Goal: Navigation & Orientation: Understand site structure

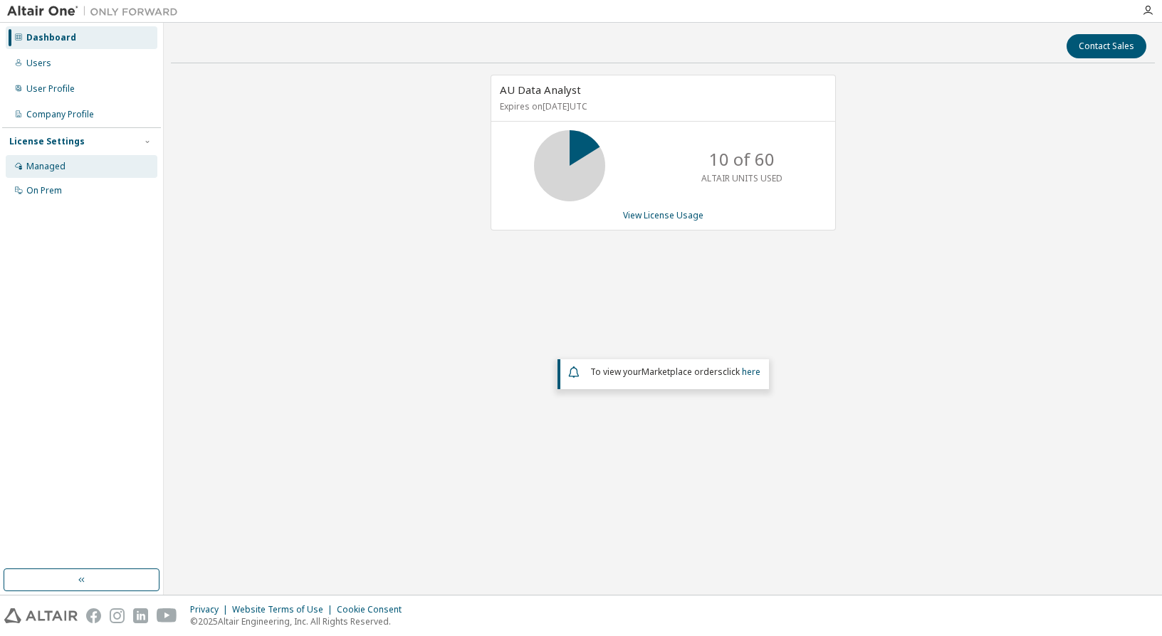
click at [35, 164] on div "Managed" at bounding box center [45, 166] width 39 height 11
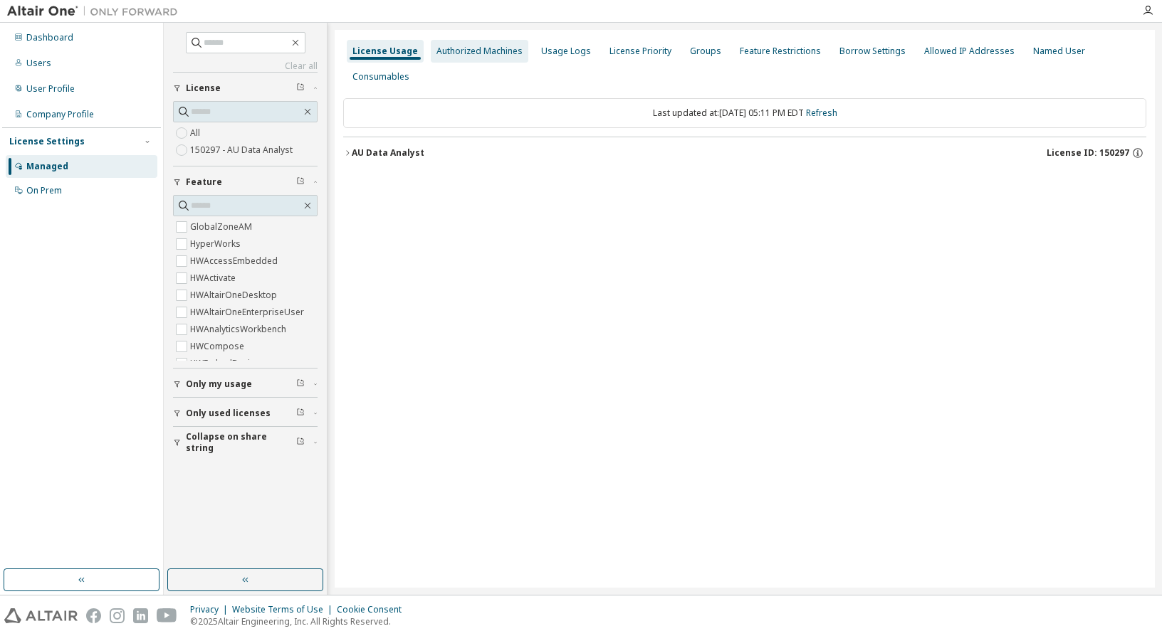
click at [482, 49] on div "Authorized Machines" at bounding box center [479, 51] width 86 height 11
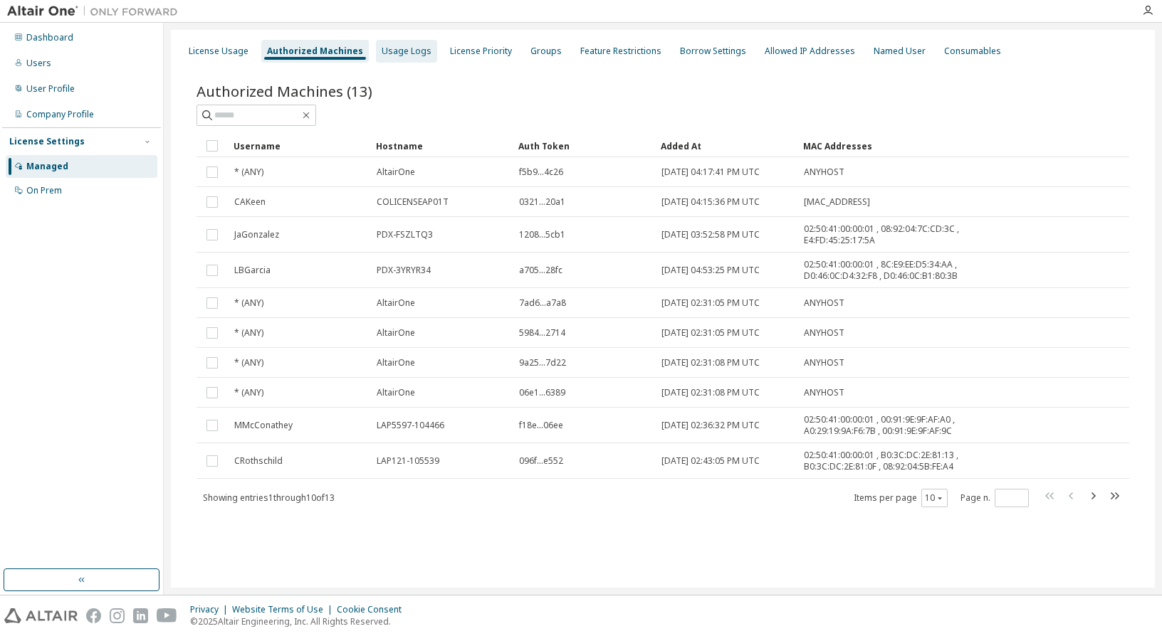
click at [409, 46] on div "Usage Logs" at bounding box center [407, 51] width 50 height 11
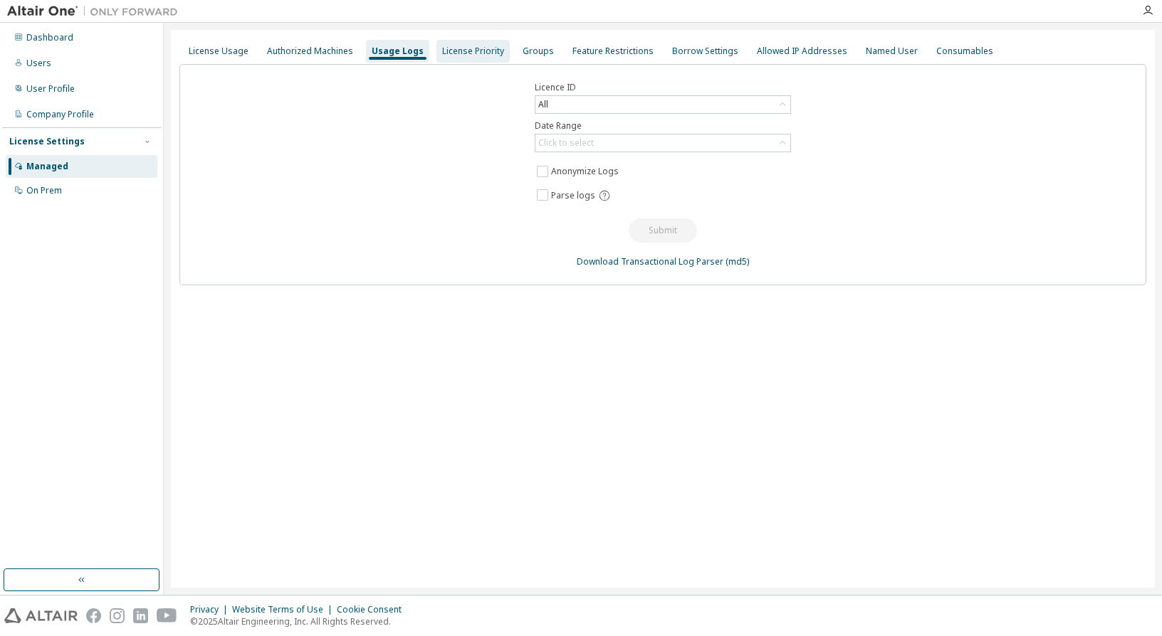
click at [486, 51] on div "License Priority" at bounding box center [473, 51] width 62 height 11
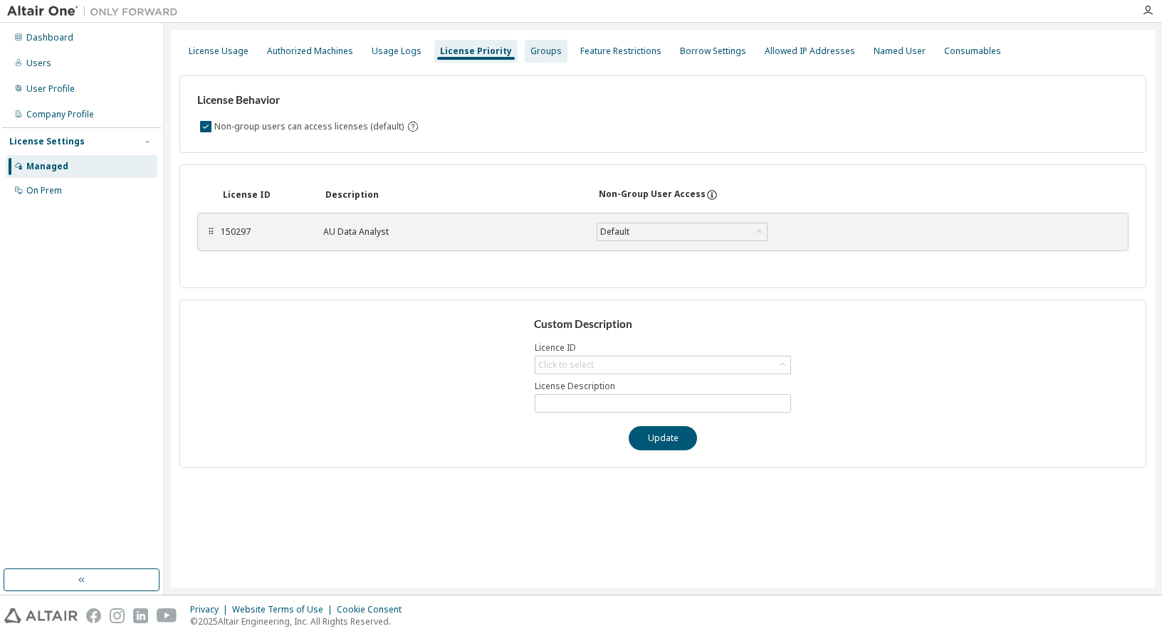
click at [532, 51] on div "Groups" at bounding box center [545, 51] width 31 height 11
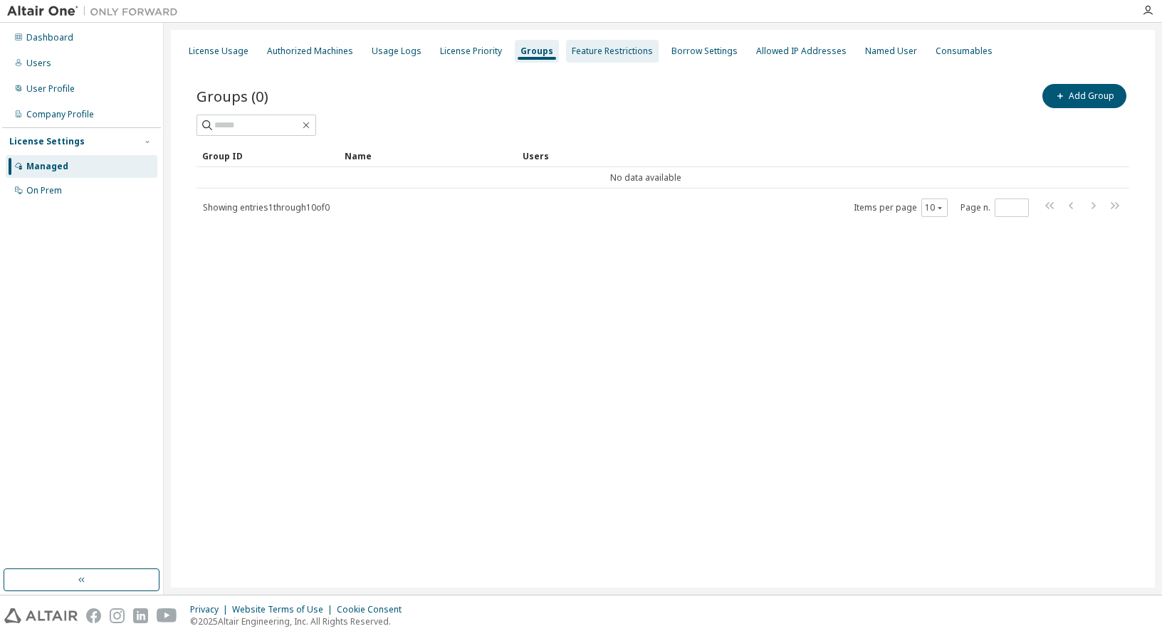
click at [579, 54] on div "Feature Restrictions" at bounding box center [612, 51] width 81 height 11
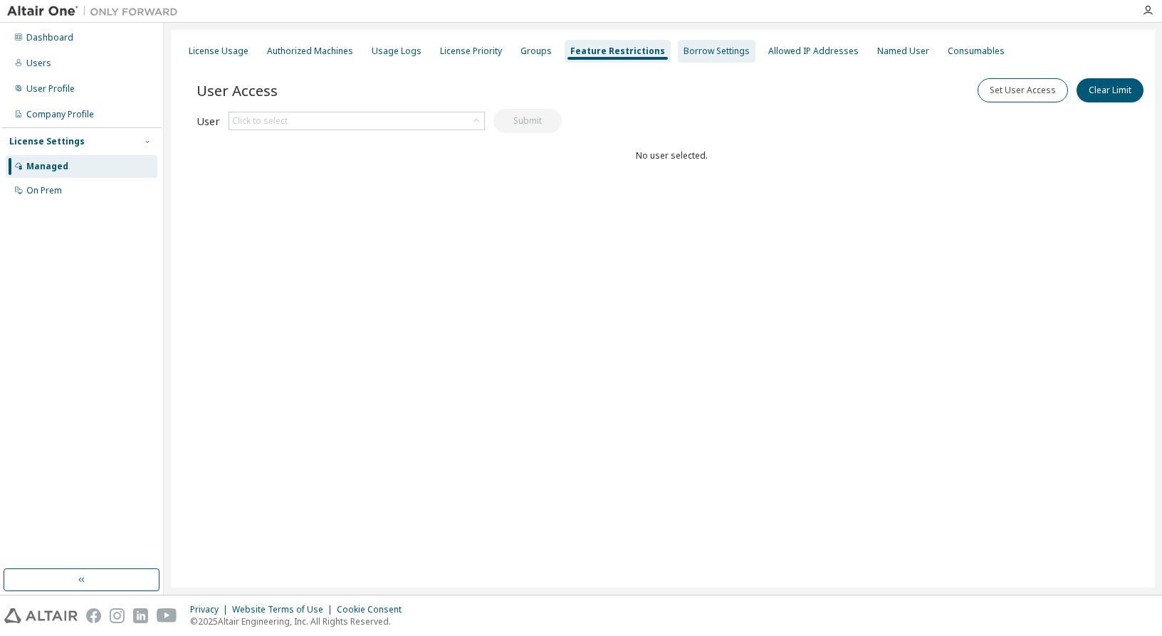
click at [678, 43] on div "Borrow Settings" at bounding box center [717, 51] width 78 height 23
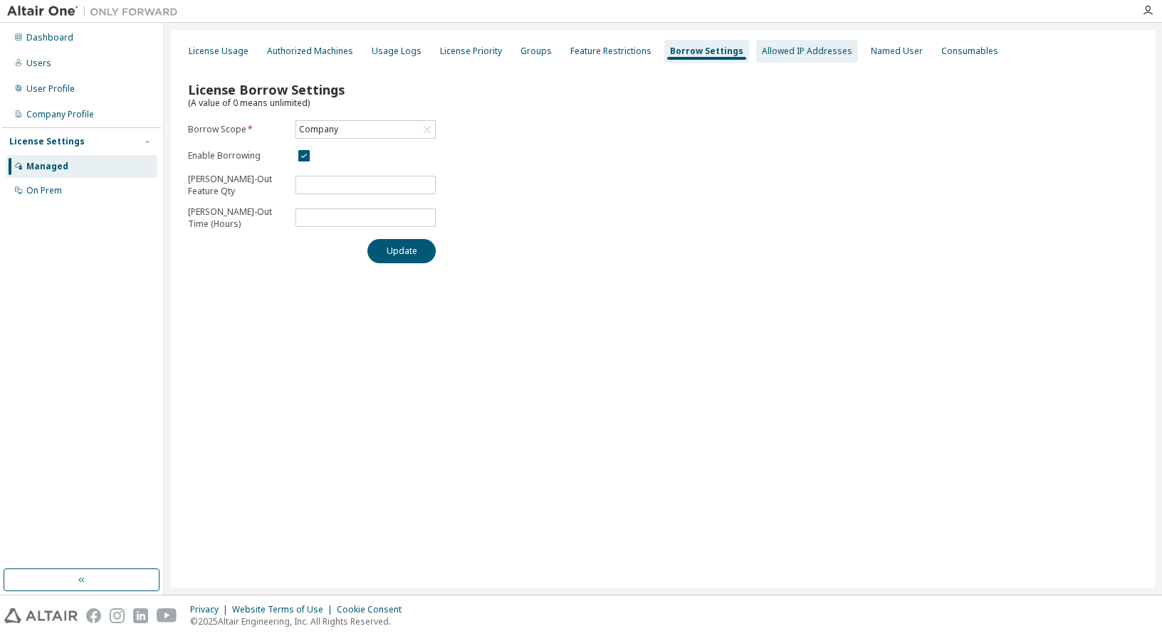
click at [767, 47] on div "Allowed IP Addresses" at bounding box center [807, 51] width 90 height 11
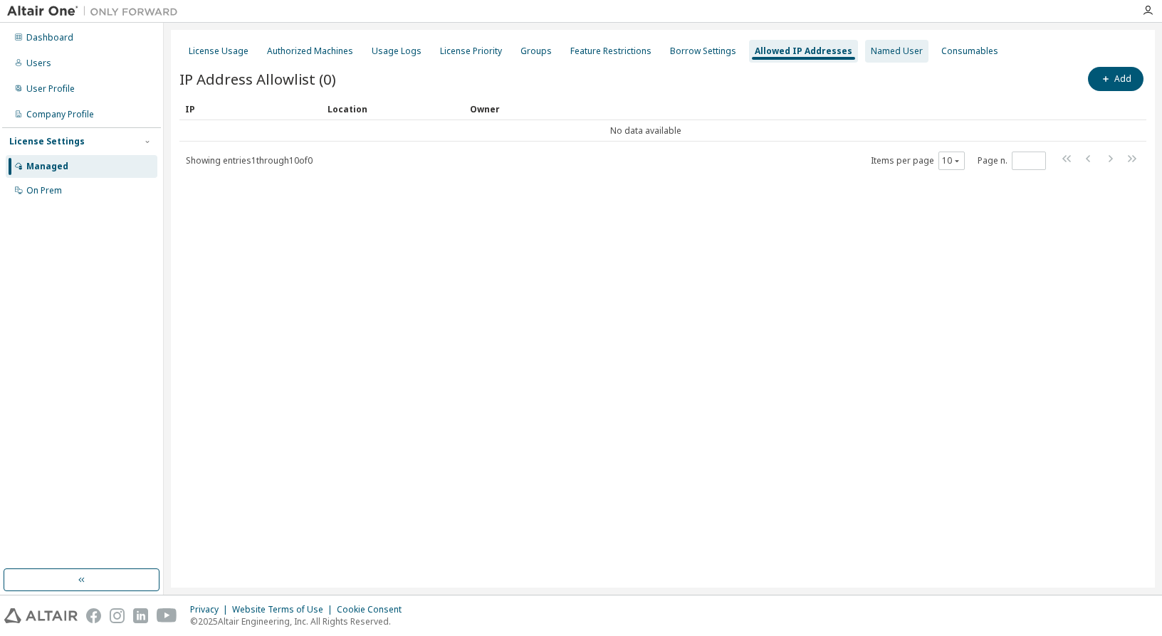
click at [879, 49] on div "Named User" at bounding box center [897, 51] width 52 height 11
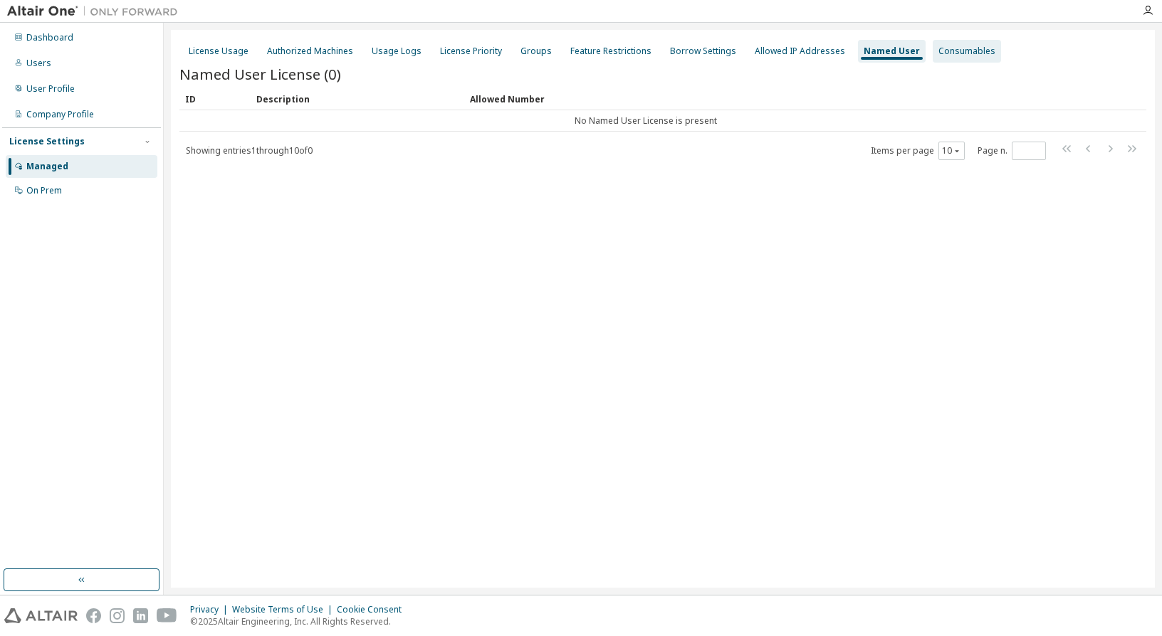
click at [966, 52] on div "Consumables" at bounding box center [966, 51] width 57 height 11
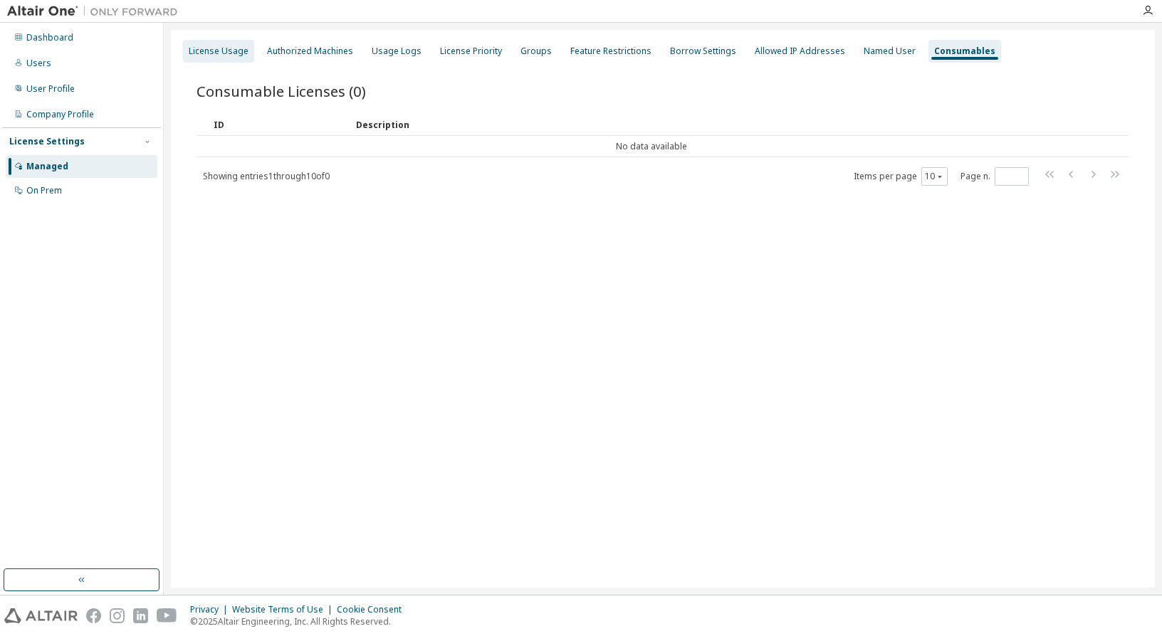
click at [228, 51] on div "License Usage" at bounding box center [219, 51] width 60 height 11
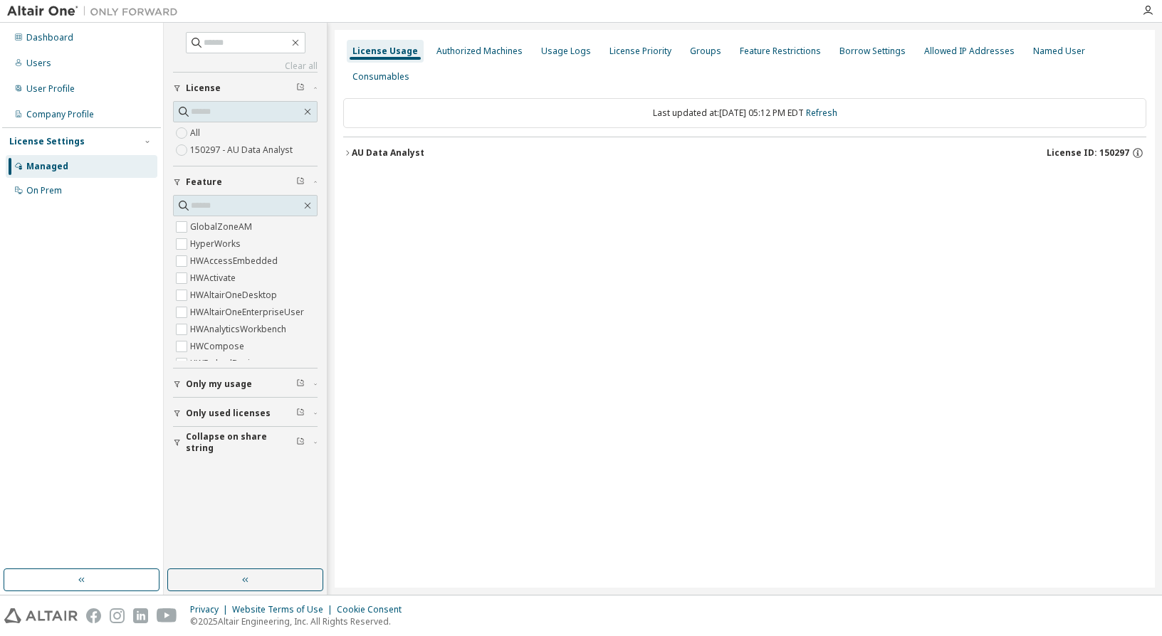
click at [248, 383] on span "Only my usage" at bounding box center [219, 384] width 66 height 11
click at [228, 455] on span "Only used licenses" at bounding box center [228, 454] width 85 height 11
click at [240, 528] on span "Collapse on share string" at bounding box center [241, 525] width 110 height 23
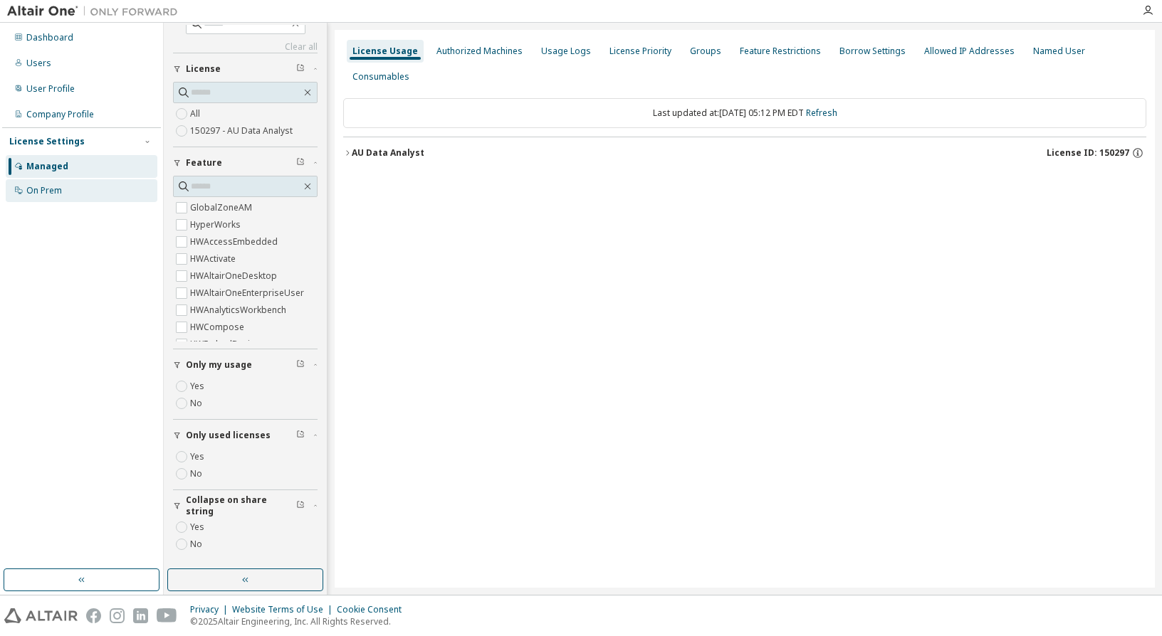
click at [27, 192] on div "On Prem" at bounding box center [44, 190] width 36 height 11
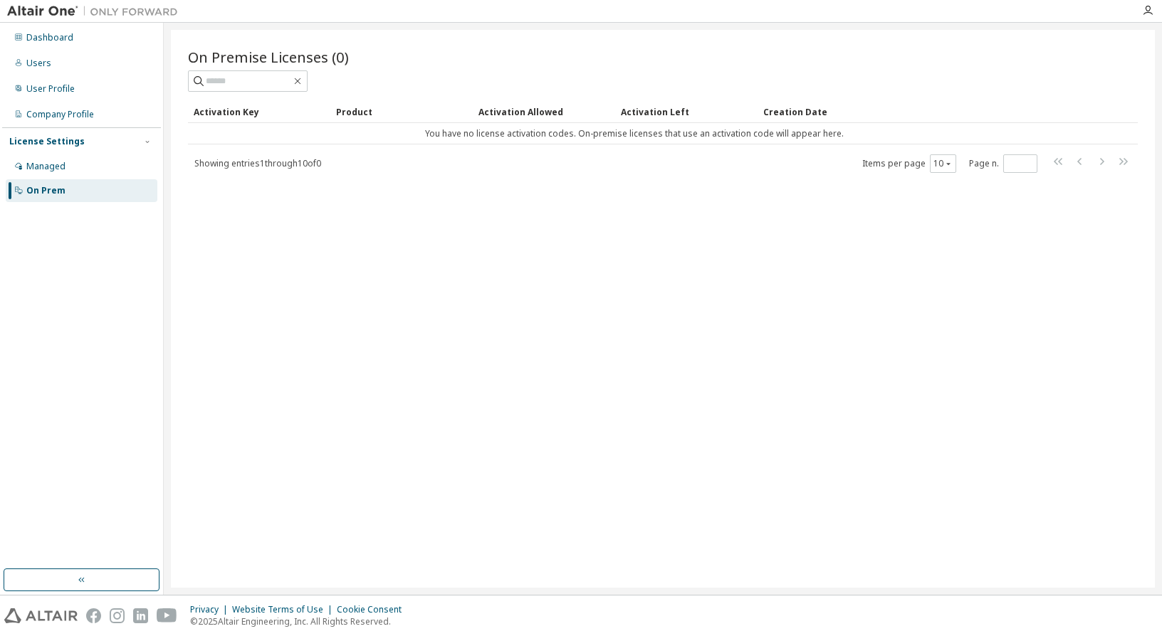
click at [238, 115] on div "Activation Key" at bounding box center [259, 111] width 131 height 23
click at [352, 112] on div "Product" at bounding box center [401, 111] width 131 height 23
click at [510, 113] on div "Activation Allowed" at bounding box center [543, 111] width 131 height 23
click at [668, 112] on div "Activation Left" at bounding box center [686, 111] width 131 height 23
click at [797, 110] on div "Creation Date" at bounding box center [919, 111] width 312 height 23
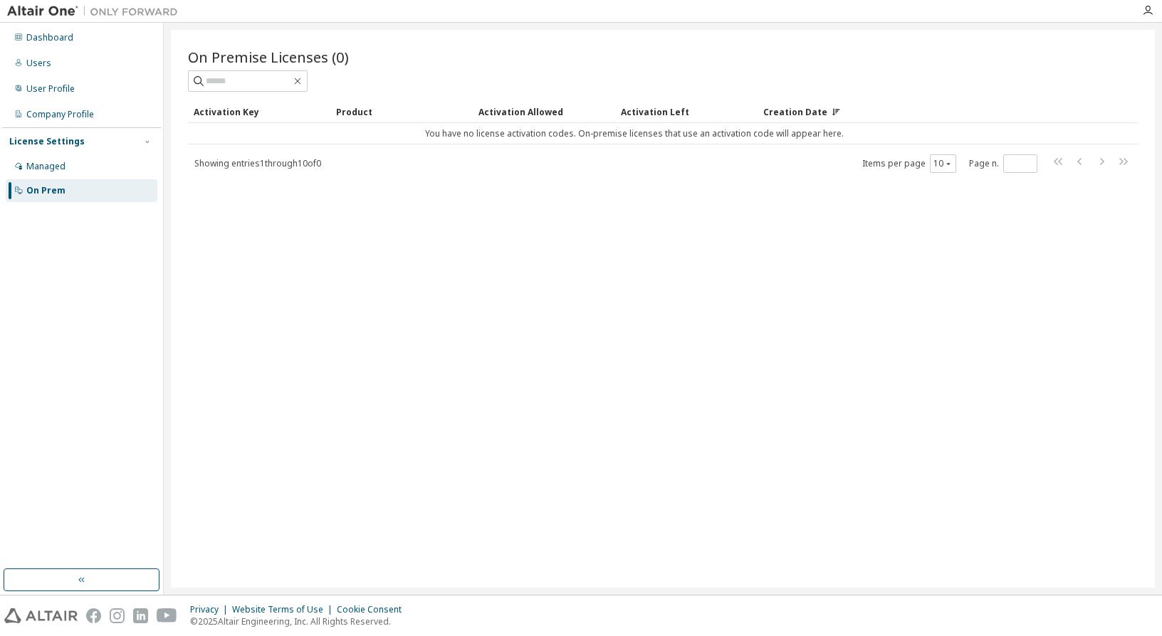
click at [231, 115] on div "Activation Key" at bounding box center [259, 111] width 131 height 23
click at [53, 164] on div "Managed" at bounding box center [45, 166] width 39 height 11
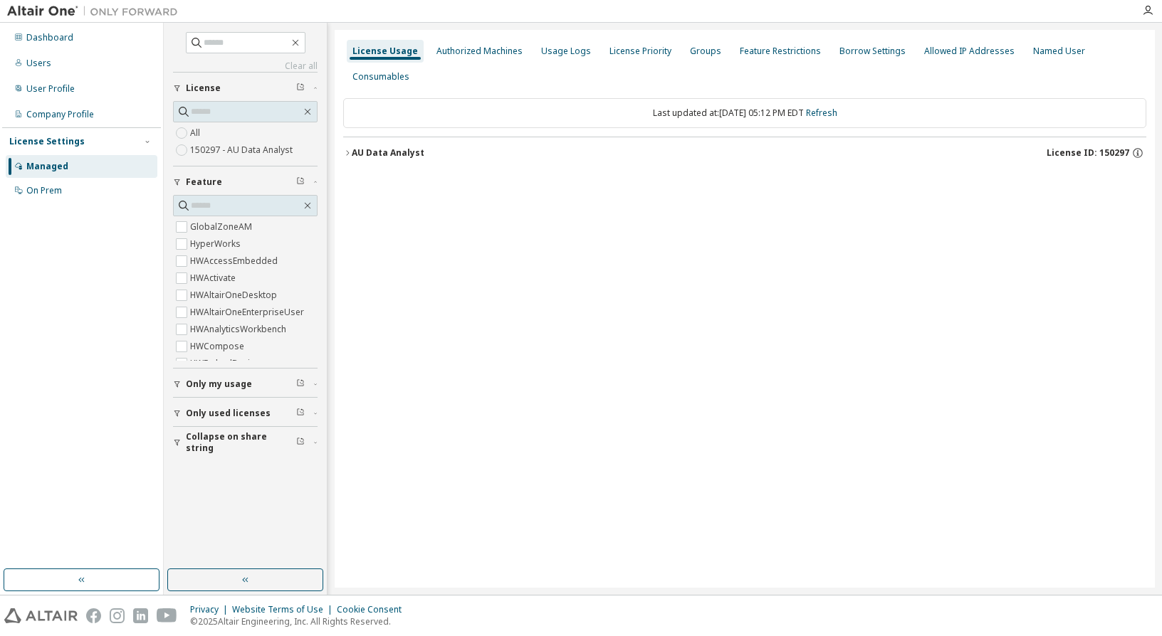
click at [344, 149] on icon "button" at bounding box center [347, 153] width 9 height 9
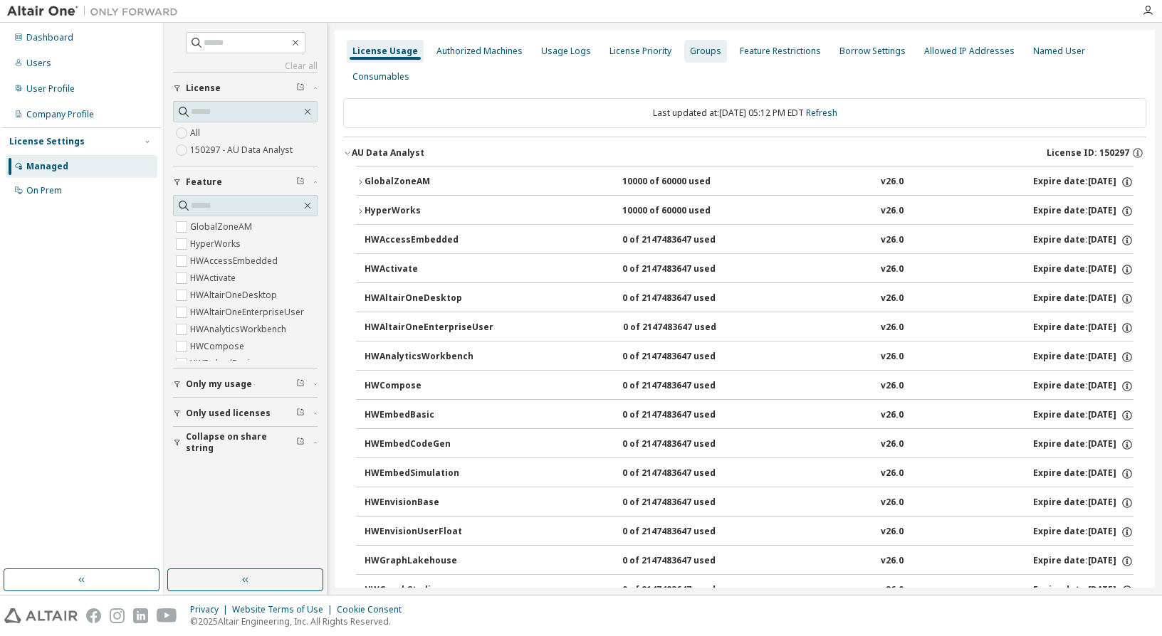
click at [473, 50] on div "Authorized Machines" at bounding box center [479, 51] width 86 height 11
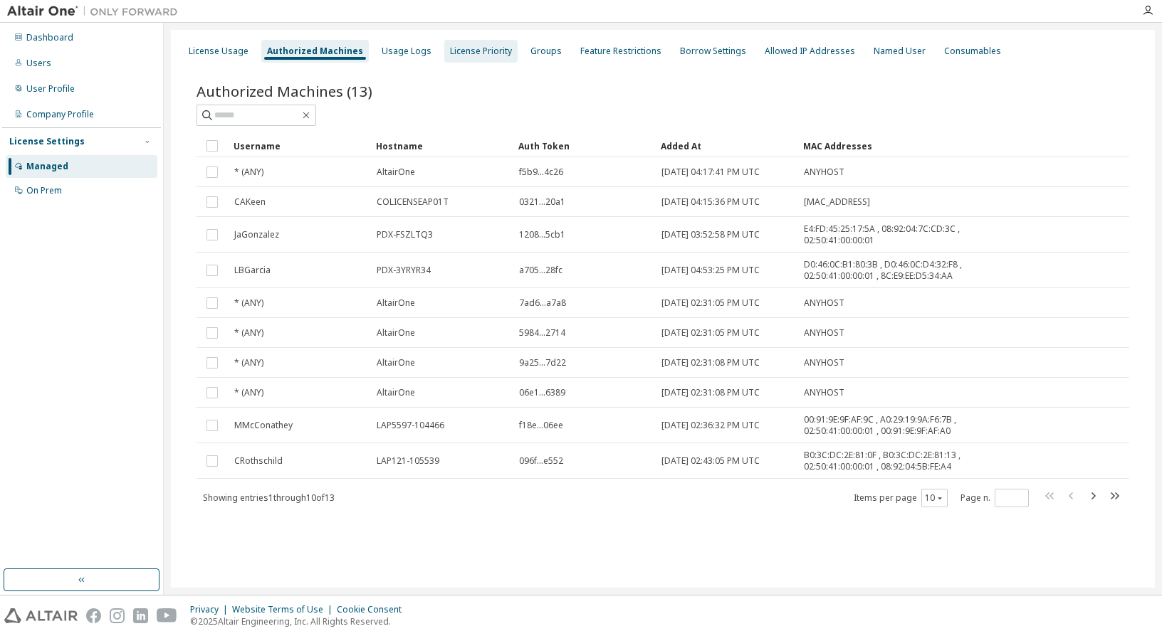
click at [485, 56] on div "License Priority" at bounding box center [481, 51] width 62 height 11
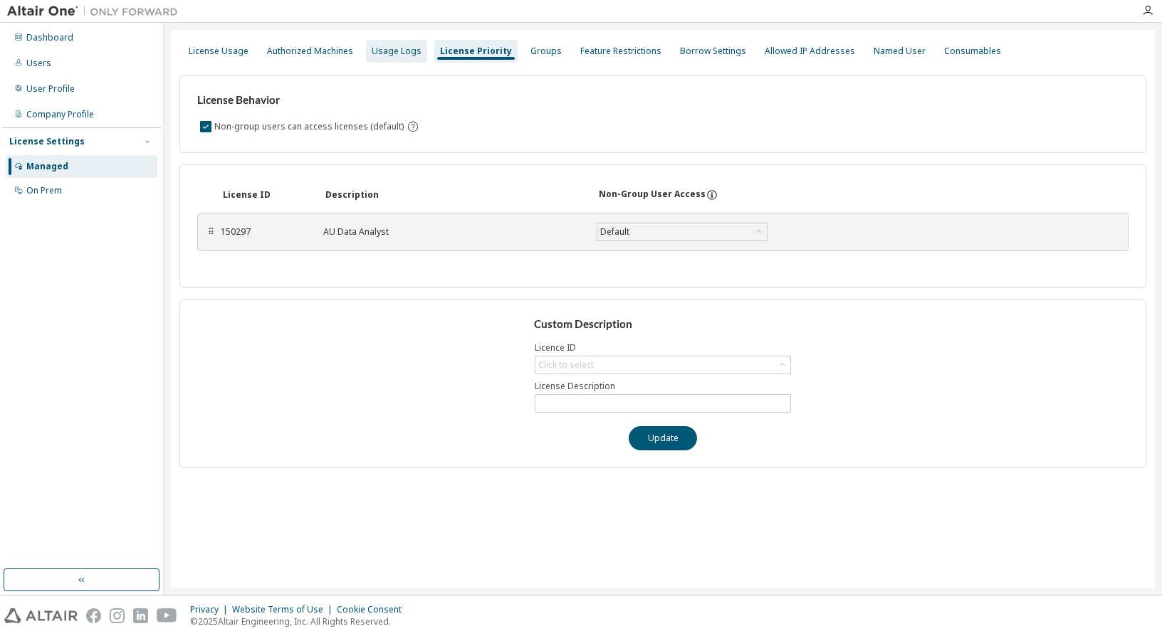
click at [397, 54] on div "Usage Logs" at bounding box center [397, 51] width 50 height 11
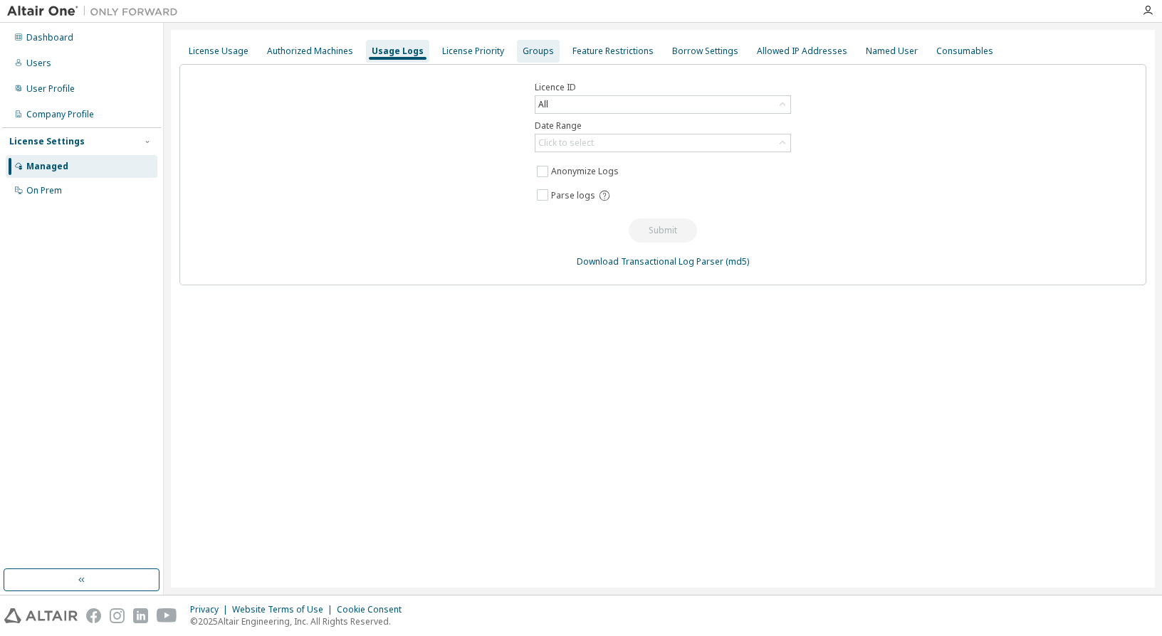
click at [528, 50] on div "Groups" at bounding box center [538, 51] width 31 height 11
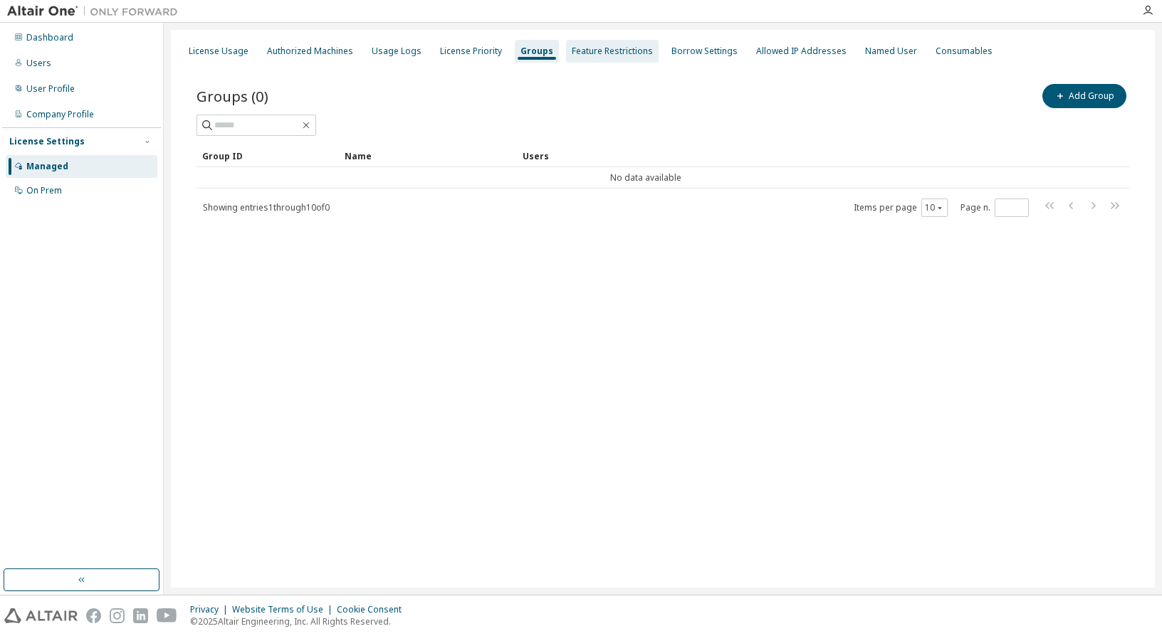
click at [597, 51] on div "Feature Restrictions" at bounding box center [612, 51] width 81 height 11
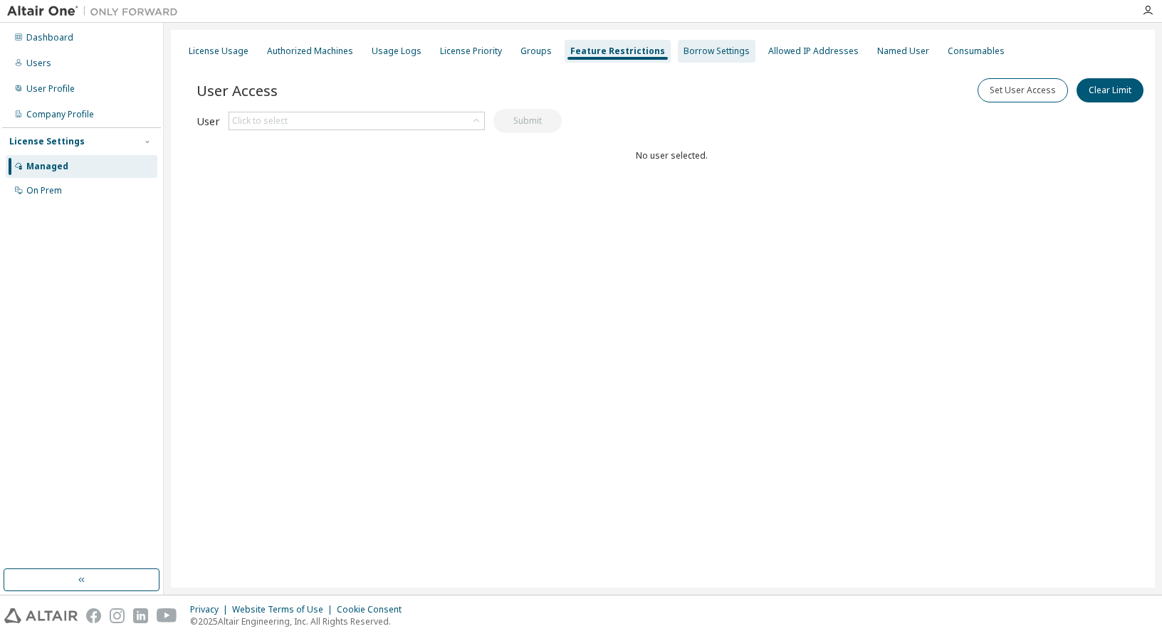
click at [719, 46] on div "Borrow Settings" at bounding box center [716, 51] width 66 height 11
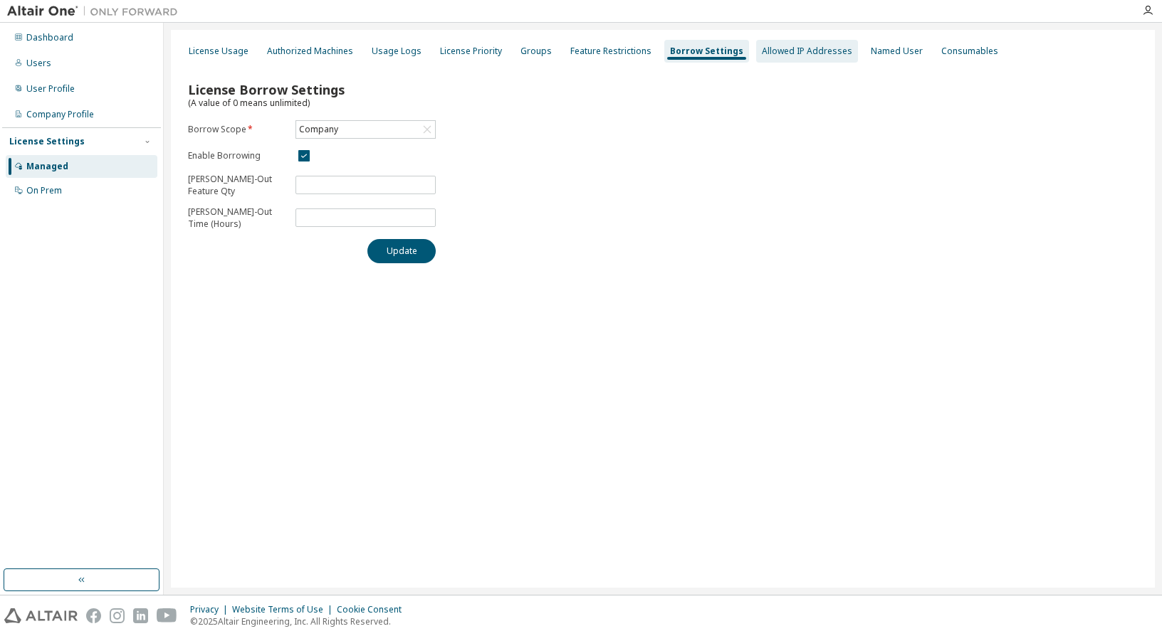
click at [783, 46] on div "Allowed IP Addresses" at bounding box center [807, 51] width 90 height 11
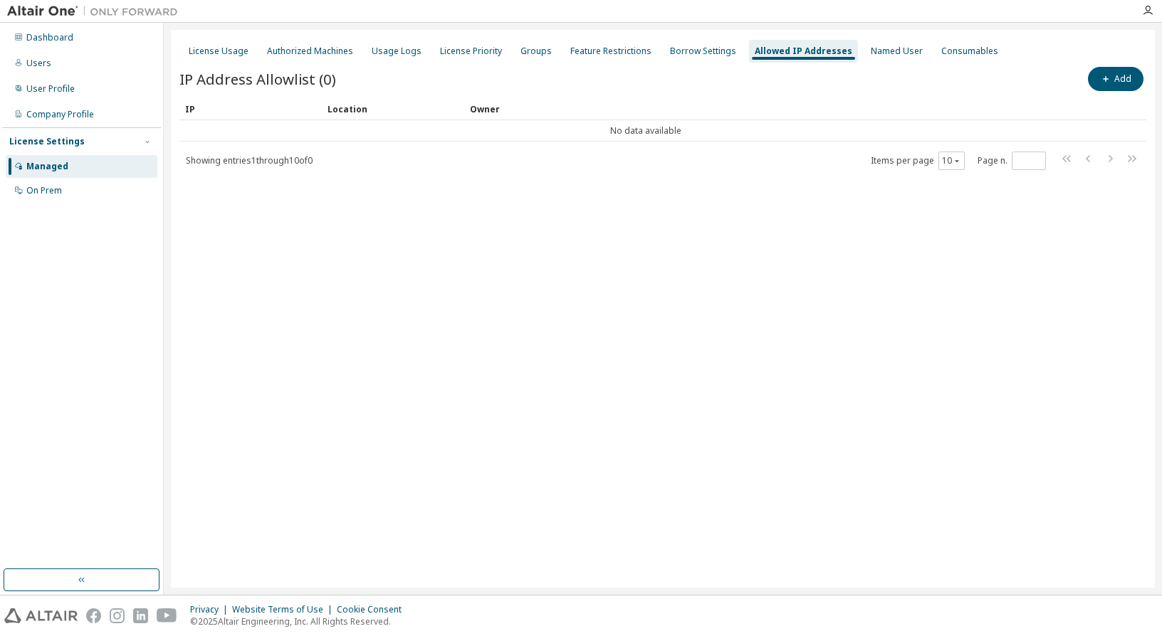
click at [837, 48] on div "License Usage Authorized Machines Usage Logs License Priority Groups Feature Re…" at bounding box center [662, 51] width 967 height 26
click at [871, 46] on div "Named User" at bounding box center [897, 51] width 52 height 11
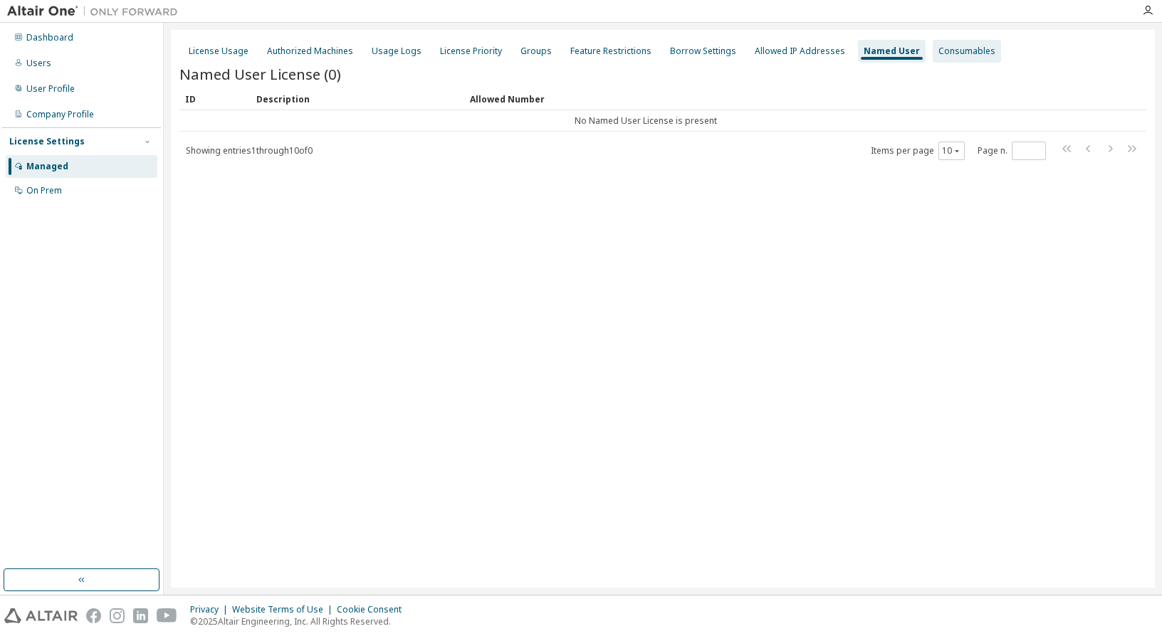
click at [942, 58] on div "Consumables" at bounding box center [967, 51] width 68 height 23
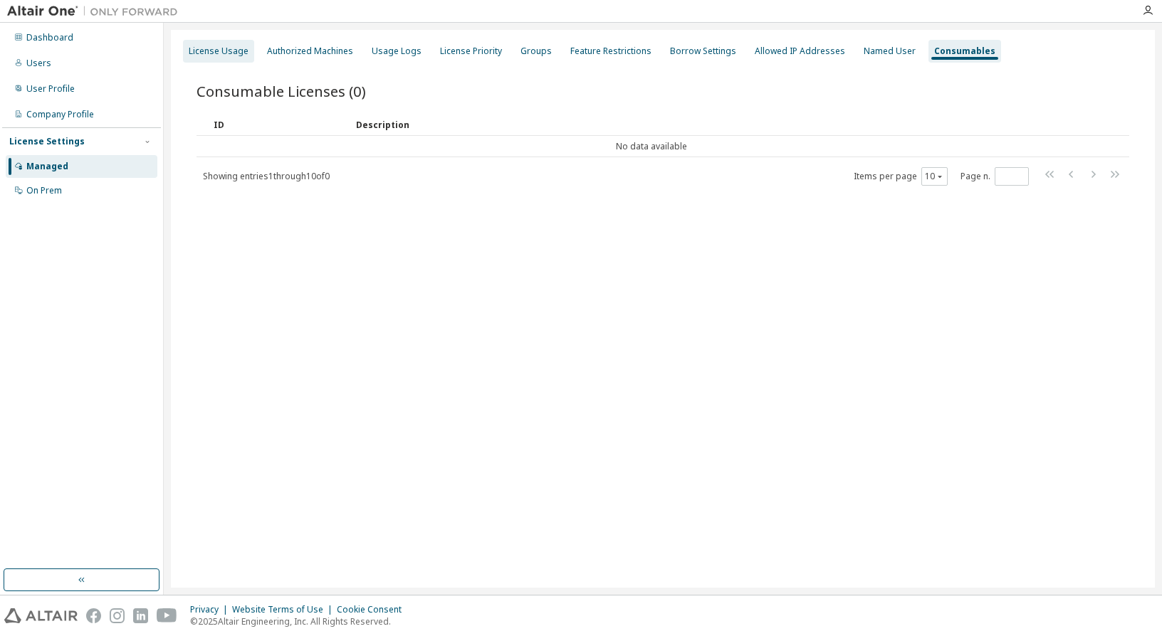
click at [232, 56] on div "License Usage" at bounding box center [219, 51] width 60 height 11
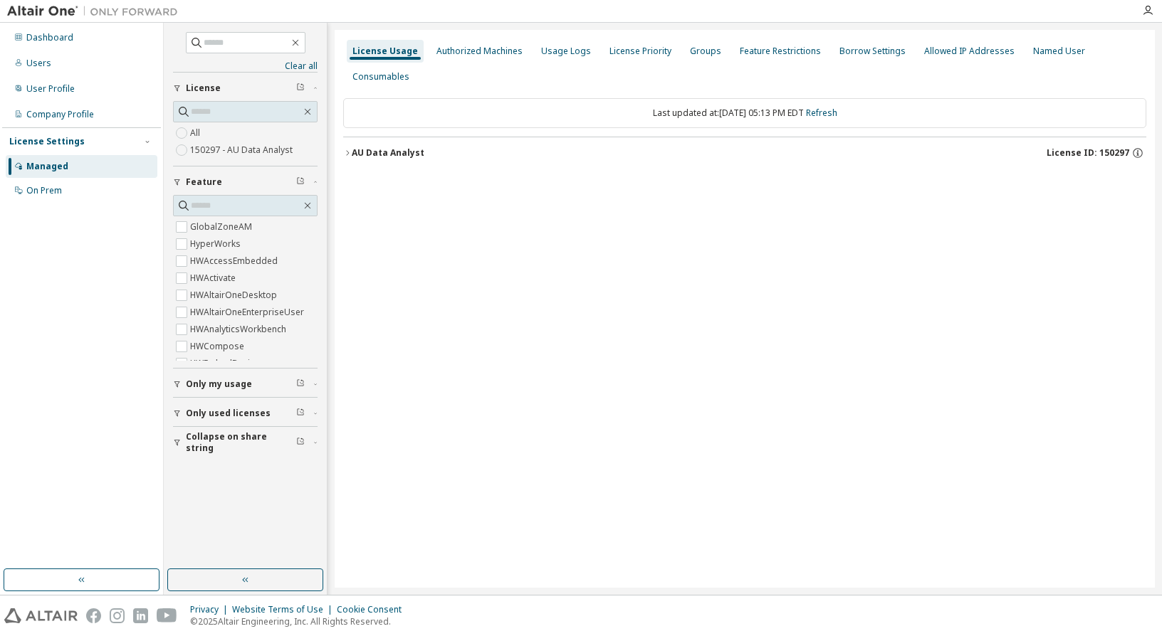
click at [349, 149] on icon "button" at bounding box center [347, 153] width 9 height 9
click at [345, 149] on icon "button" at bounding box center [347, 153] width 9 height 9
